Goal: Information Seeking & Learning: Understand process/instructions

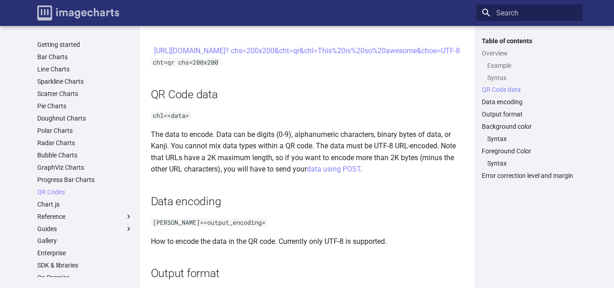
scroll to position [545, 0]
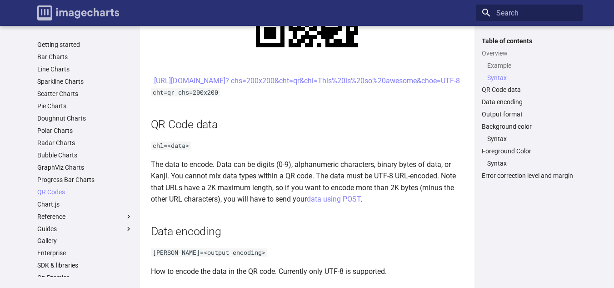
click at [66, 7] on img "Image-Charts documentation" at bounding box center [78, 12] width 82 height 15
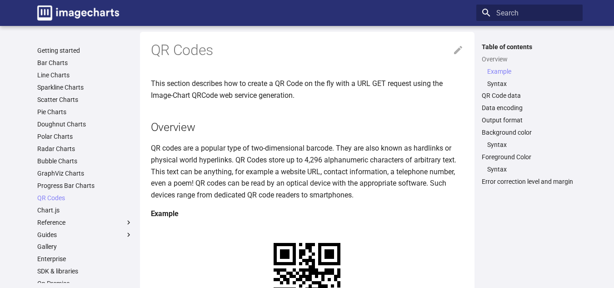
scroll to position [0, 0]
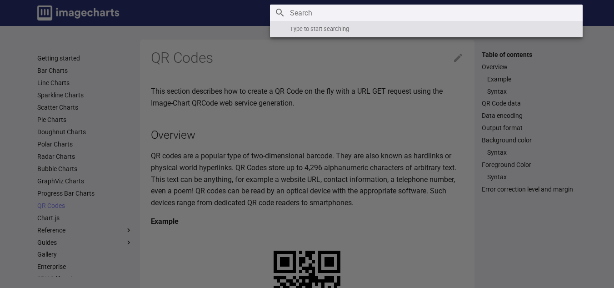
click at [526, 14] on input "Search" at bounding box center [426, 13] width 313 height 16
type input "billing"
click at [574, 10] on icon "Clear" at bounding box center [572, 12] width 11 height 11
type input "price"
click at [207, 59] on label "Header" at bounding box center [307, 287] width 614 height 575
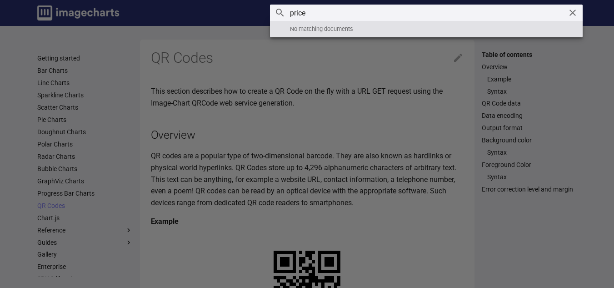
click at [0, 0] on input "checkbox" at bounding box center [0, 0] width 0 height 0
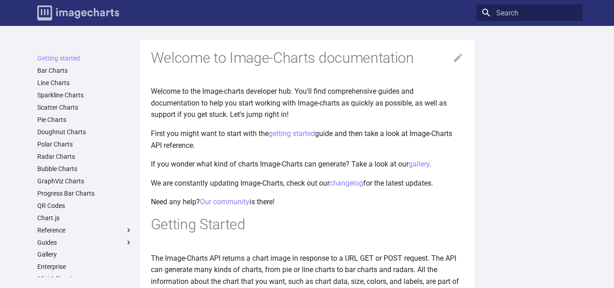
click at [93, 15] on img "Image-Charts documentation" at bounding box center [78, 12] width 82 height 15
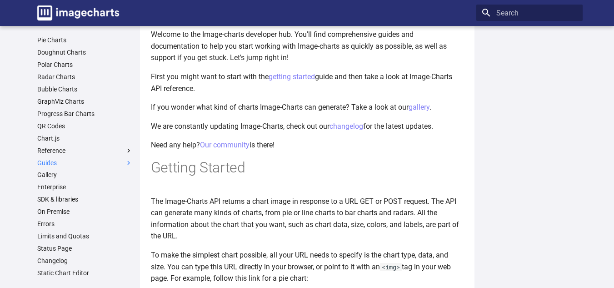
scroll to position [136, 0]
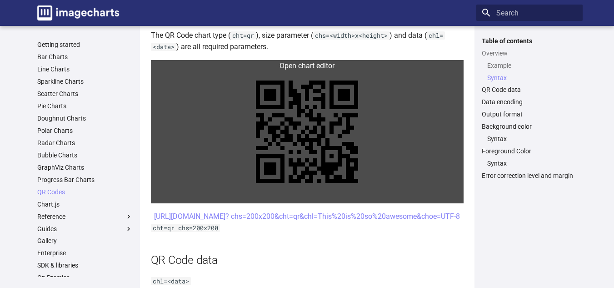
scroll to position [409, 0]
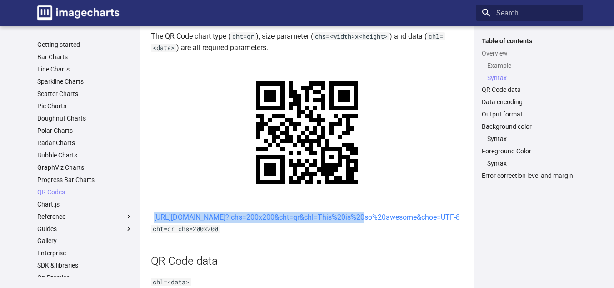
drag, startPoint x: 245, startPoint y: 216, endPoint x: 276, endPoint y: 230, distance: 34.0
click at [277, 223] on center "[URL][DOMAIN_NAME]? chs=200x200&cht=qr&chl=This%20is%20so%20awesome&choe=UTF-8" at bounding box center [307, 217] width 313 height 12
copy link "[URL][DOMAIN_NAME]? chs=200x200&cht=qr&chl="
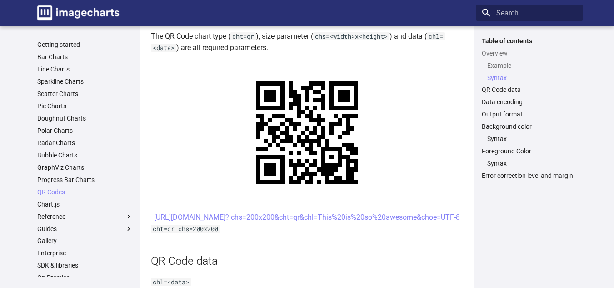
click at [424, 48] on p "The QR Code chart type ( cht=qr ), size parameter ( chs=<width>x<height> ) and …" at bounding box center [307, 41] width 313 height 23
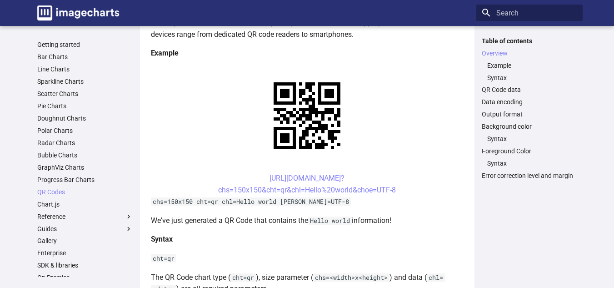
scroll to position [182, 0]
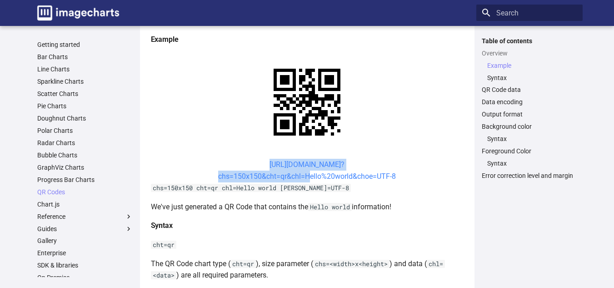
drag, startPoint x: 245, startPoint y: 163, endPoint x: 302, endPoint y: 178, distance: 58.8
click at [304, 179] on center "[URL][DOMAIN_NAME]? chs=150x150&cht=qr&chl=Hello%20world&choe=UTF-8" at bounding box center [307, 170] width 313 height 23
copy link "[URL][DOMAIN_NAME]? chs=150x150&cht=qr&chl="
